Goal: Task Accomplishment & Management: Complete application form

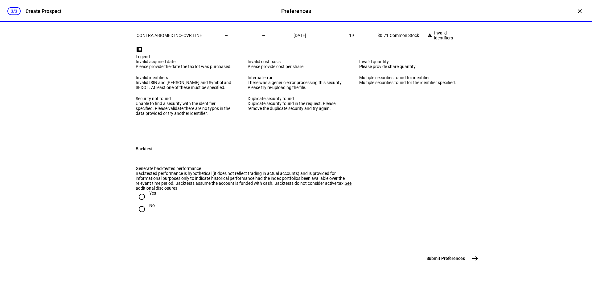
scroll to position [1330, 0]
click at [138, 203] on input "No" at bounding box center [142, 209] width 12 height 12
radio input "true"
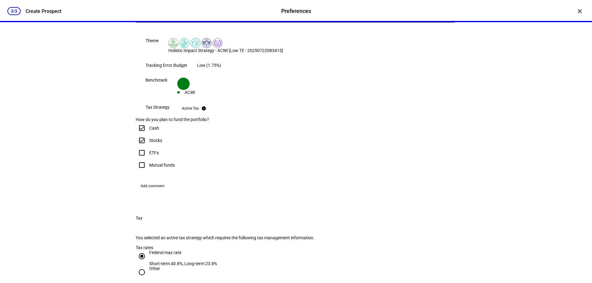
scroll to position [189, 0]
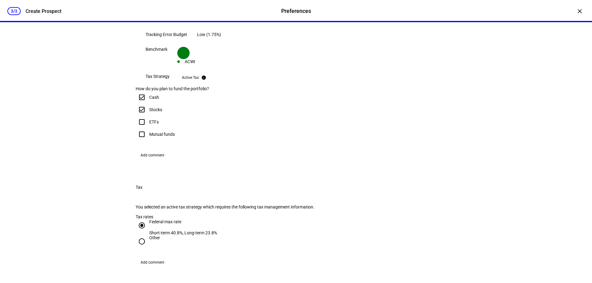
click at [156, 160] on span "Add comment" at bounding box center [153, 156] width 24 height 10
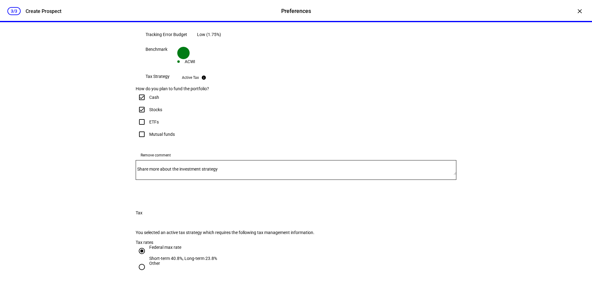
click at [196, 172] on mat-label "Share more about the investment strategy" at bounding box center [177, 169] width 81 height 5
click at [196, 175] on textarea "Share more about the investment strategy" at bounding box center [296, 170] width 321 height 10
click at [462, 144] on div "The following strategy options are available. Reach out if you would like to se…" at bounding box center [296, 79] width 341 height 234
click at [265, 175] on textarea "Hello, can you please draft a proposal for raising" at bounding box center [296, 170] width 321 height 10
click at [554, 178] on div "3/3 Create Prospect Preferences Preferences Create Prospect × Customize your cl…" at bounding box center [296, 141] width 592 height 283
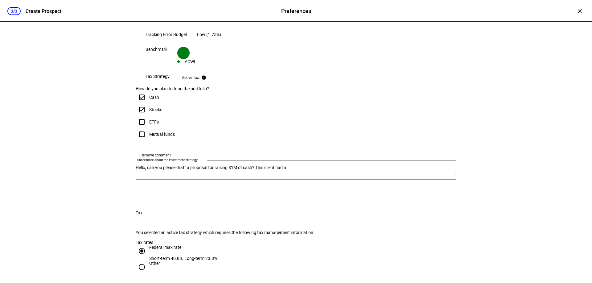
click at [94, 189] on div "3/3 Create Prospect Preferences Preferences Create Prospect × Customize your cl…" at bounding box center [296, 141] width 592 height 283
drag, startPoint x: 328, startPoint y: 254, endPoint x: 277, endPoint y: 248, distance: 50.7
click at [277, 180] on div "Hello, can you please draft a proposal for raising $1M of cash? This client had…" at bounding box center [296, 170] width 321 height 20
drag, startPoint x: 345, startPoint y: 252, endPoint x: 357, endPoint y: 254, distance: 12.7
click at [345, 180] on div "Hello, can you please draft a proposal for raising $1M of cash? This client has…" at bounding box center [296, 170] width 321 height 20
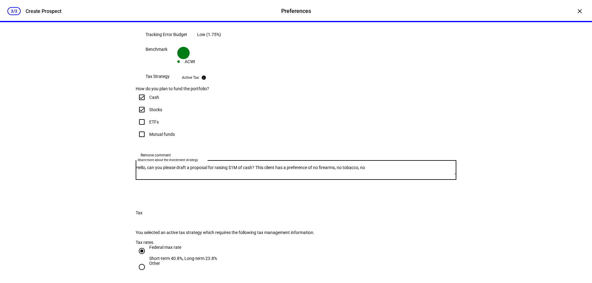
drag, startPoint x: 407, startPoint y: 258, endPoint x: 421, endPoint y: 257, distance: 13.9
click at [407, 175] on textarea "Hello, can you please draft a proposal for raising $1M of cash? This client has…" at bounding box center [296, 170] width 321 height 10
paste textarea "Civilian Firearms: Distribution, Civilian Firearms: Production, Military Weapon…"
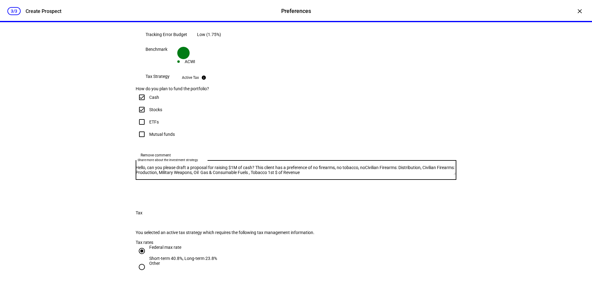
scroll to position [6, 0]
drag, startPoint x: 137, startPoint y: 258, endPoint x: 147, endPoint y: 258, distance: 9.9
click at [138, 180] on div "Share more about the investment strategy Hello, can you please draft a proposal…" at bounding box center [296, 170] width 321 height 20
click at [416, 175] on textarea "Hello, can you please draft a proposal for raising $1M of cash? This client has…" at bounding box center [296, 170] width 321 height 10
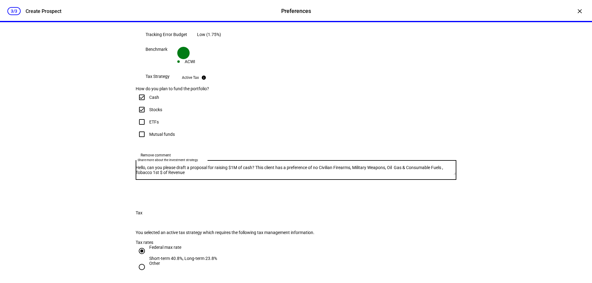
click at [268, 175] on textarea "Hello, can you please draft a proposal for raising $1M of cash? This client has…" at bounding box center [296, 170] width 321 height 10
click at [246, 180] on div "Hello, can you please draft a proposal for raising $1M of cash? This client has…" at bounding box center [296, 170] width 321 height 20
click at [243, 175] on textarea "Hello, can you please draft a proposal for raising $1M of cash? This client has…" at bounding box center [296, 170] width 321 height 10
click at [239, 175] on textarea "Hello, can you please draft a proposal for raising $1M of cash? This client has…" at bounding box center [296, 170] width 321 height 10
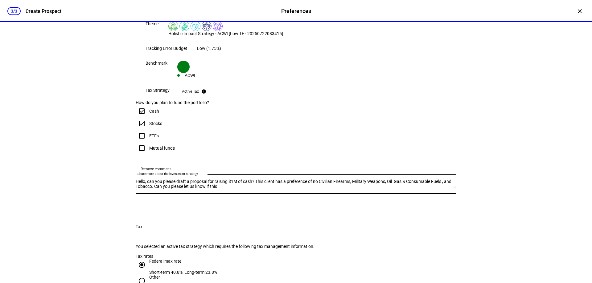
scroll to position [189, 0]
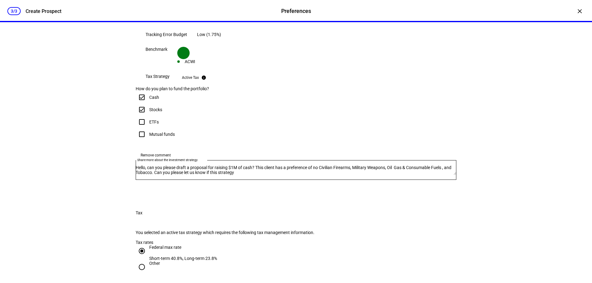
click at [526, 189] on div "3/3 Create Prospect Preferences Preferences Create Prospect × Customize your cl…" at bounding box center [296, 141] width 592 height 283
drag, startPoint x: 334, startPoint y: 265, endPoint x: 271, endPoint y: 263, distance: 63.3
click at [271, 175] on textarea "Hello, can you please draft a proposal for raising $1M of cash? This client has…" at bounding box center [296, 170] width 321 height 10
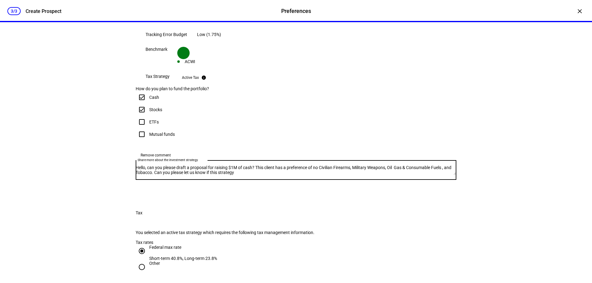
click at [328, 175] on textarea "Hello, can you please draft a proposal for raising $1M of cash? This client has…" at bounding box center [296, 170] width 321 height 10
click at [319, 175] on textarea "Hello, can you please draft a proposal for raising $1M of cash? This client has…" at bounding box center [296, 170] width 321 height 10
drag, startPoint x: 321, startPoint y: 258, endPoint x: 316, endPoint y: 263, distance: 7.4
click at [316, 175] on textarea "Hello, can you please draft a proposal for raising $1M of cash? This client has…" at bounding box center [296, 170] width 321 height 10
drag, startPoint x: 315, startPoint y: 264, endPoint x: 303, endPoint y: 270, distance: 13.9
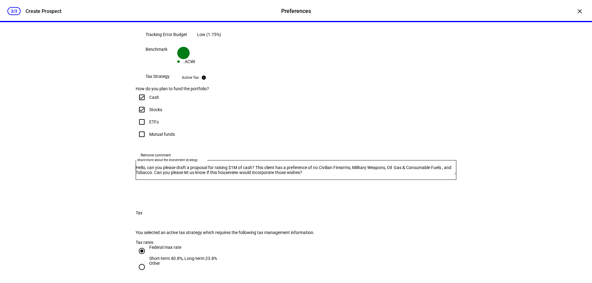
click at [303, 180] on div "Hello, can you please draft a proposal for raising $1M of cash? This client has…" at bounding box center [296, 170] width 321 height 20
click at [315, 175] on textarea "Hello, can you please draft a proposal for raising $1M of cash? This client has…" at bounding box center [296, 170] width 321 height 10
click at [419, 175] on textarea "Hello, can you please draft a proposal for raising $1M of cash? This client has…" at bounding box center [296, 170] width 321 height 10
click at [515, 172] on div "3/3 Create Prospect Preferences Preferences Create Prospect × Customize your cl…" at bounding box center [296, 141] width 592 height 283
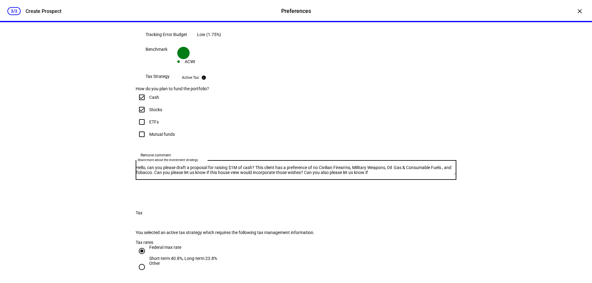
scroll to position [15, 0]
drag, startPoint x: 196, startPoint y: 264, endPoint x: 147, endPoint y: 261, distance: 48.5
click at [147, 175] on textarea "Hello, can you please draft a proposal for raising $1M of cash? This client has…" at bounding box center [296, 170] width 321 height 10
click at [211, 175] on textarea "Hello, can you please draft a proposal for raising $1M of cash? This client has…" at bounding box center [296, 170] width 321 height 10
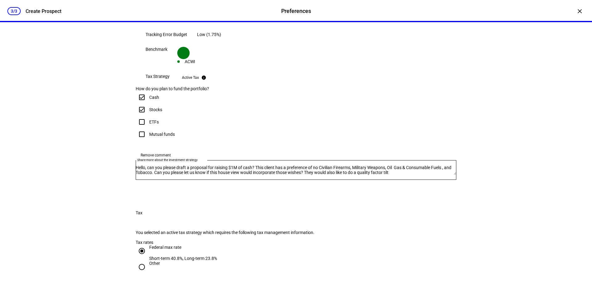
click at [246, 180] on div "Hello, can you please draft a proposal for raising $1M of cash? This client has…" at bounding box center [296, 170] width 321 height 20
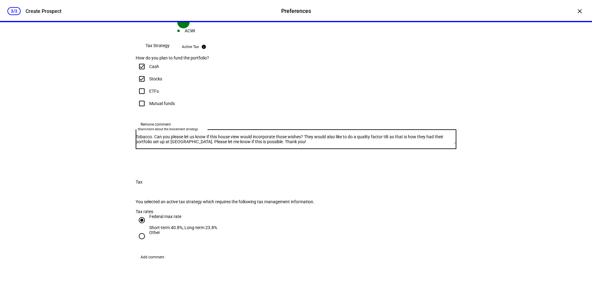
scroll to position [0, 0]
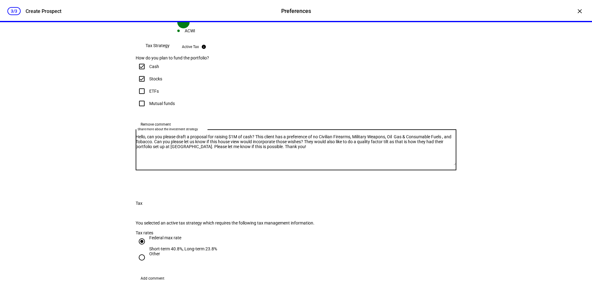
drag, startPoint x: 445, startPoint y: 236, endPoint x: 441, endPoint y: 252, distance: 17.0
click at [441, 166] on textarea "Hello, can you please draft a proposal for raising $1M of cash? This client has…" at bounding box center [296, 149] width 321 height 31
click at [300, 166] on textarea "Hello, can you please draft a proposal for raising $1M of cash? This client has…" at bounding box center [296, 149] width 321 height 31
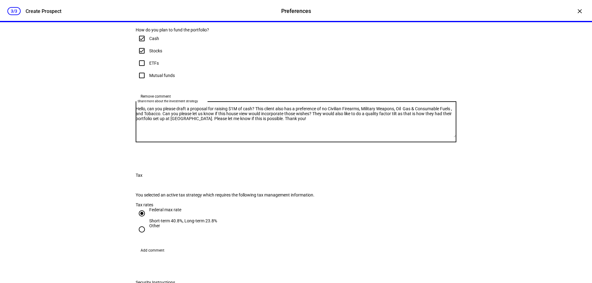
scroll to position [127, 0]
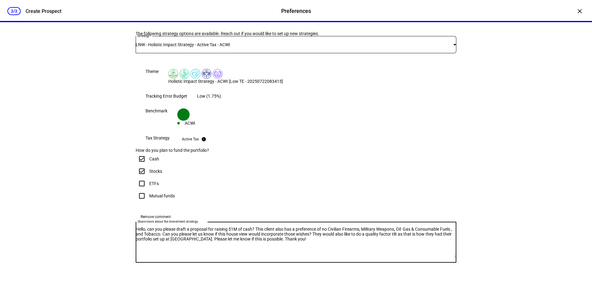
type textarea "Hello, can you please draft a proposal for raising $1M of cash? This client als…"
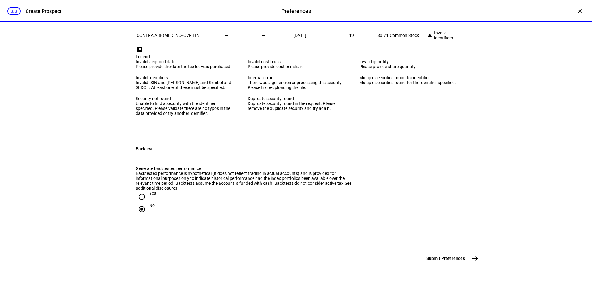
scroll to position [1377, 0]
click at [471, 261] on mat-icon "east" at bounding box center [474, 258] width 7 height 7
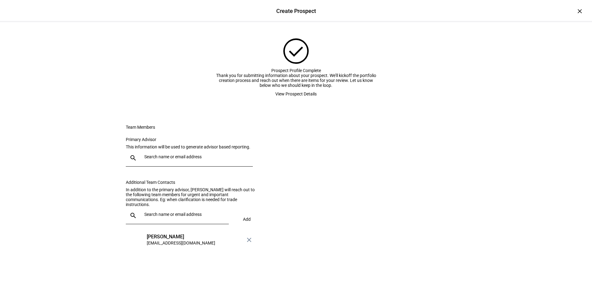
scroll to position [31, 0]
click at [168, 159] on input "text" at bounding box center [197, 157] width 106 height 5
type input "debr"
click at [172, 200] on div "[PERSON_NAME]" at bounding box center [180, 201] width 68 height 6
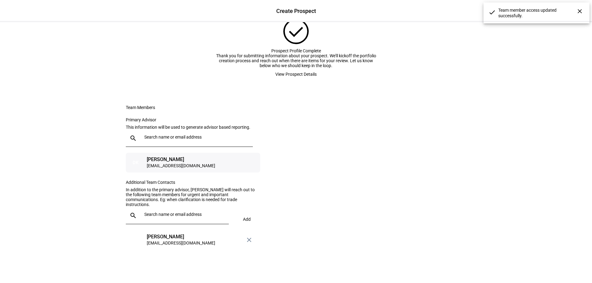
scroll to position [84, 0]
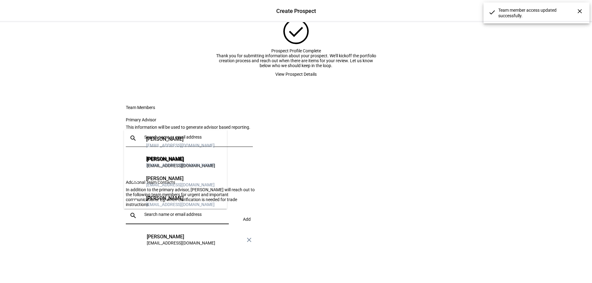
click at [164, 217] on input "text" at bounding box center [185, 214] width 82 height 5
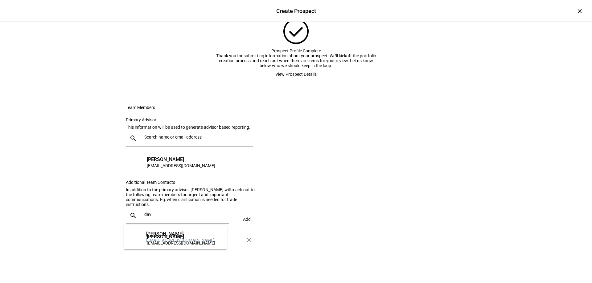
type input "dav"
click at [165, 233] on div "[PERSON_NAME]" at bounding box center [180, 234] width 68 height 6
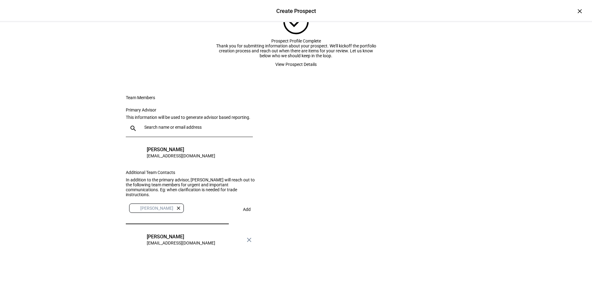
scroll to position [90, 0]
click at [243, 212] on span "Add" at bounding box center [247, 209] width 8 height 5
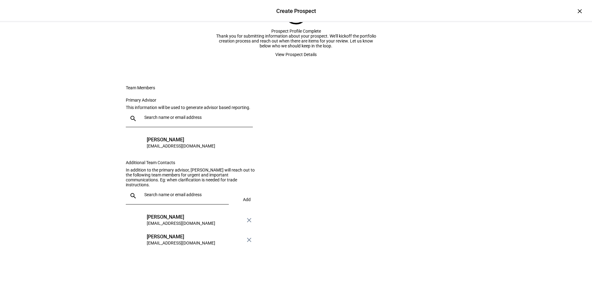
click at [285, 48] on span "View Prospect Details" at bounding box center [295, 54] width 41 height 12
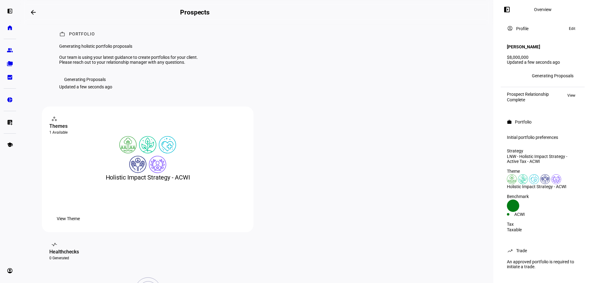
scroll to position [0, 0]
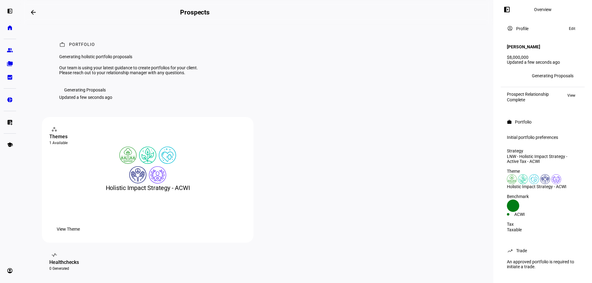
click at [30, 13] on span at bounding box center [33, 12] width 15 height 15
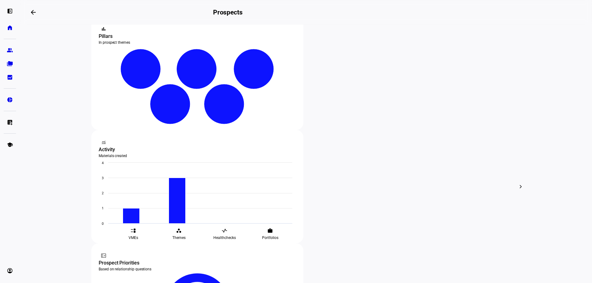
scroll to position [185, 0]
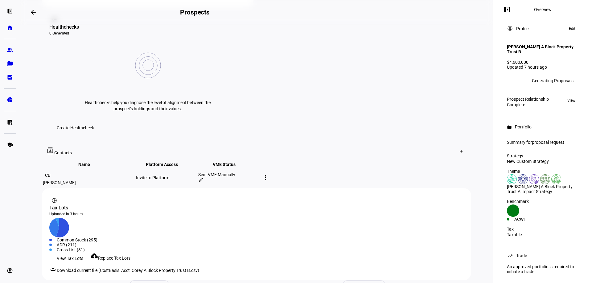
scroll to position [247, 0]
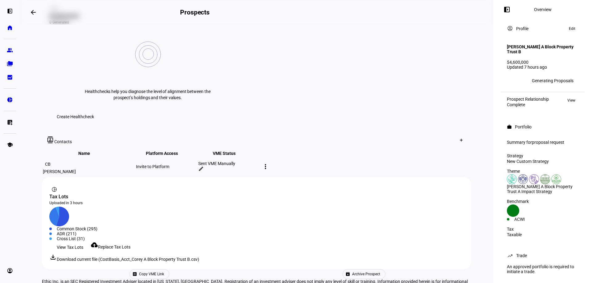
click at [113, 245] on span "Replace Tax Lots" at bounding box center [114, 247] width 32 height 5
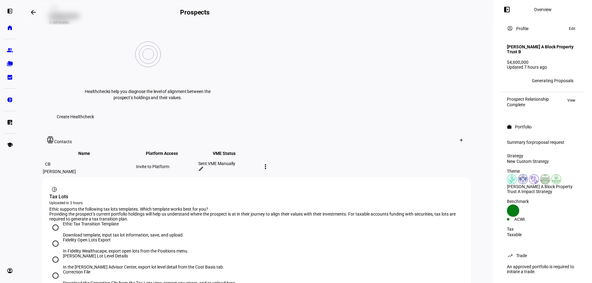
click at [51, 254] on input "[PERSON_NAME] Lot Level Details In the [PERSON_NAME] Advisor Center, export lot…" at bounding box center [55, 260] width 12 height 12
radio input "true"
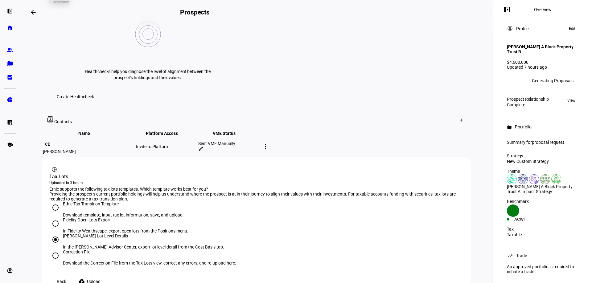
scroll to position [278, 0]
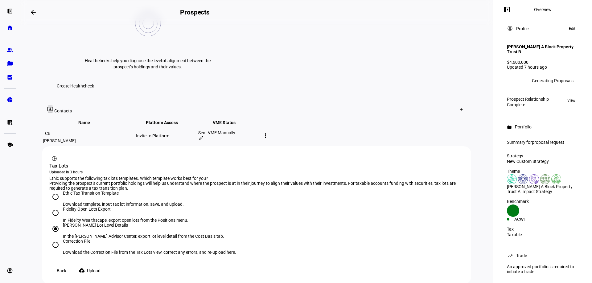
click at [101, 265] on span "Upload" at bounding box center [94, 271] width 14 height 12
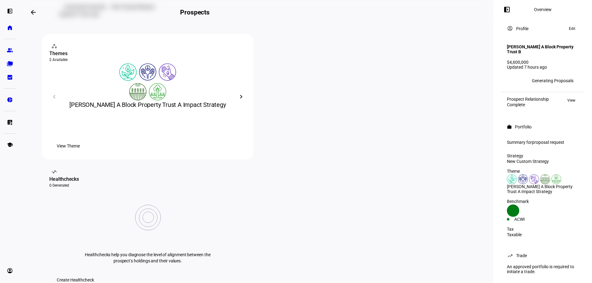
scroll to position [60, 0]
